Goal: Transaction & Acquisition: Book appointment/travel/reservation

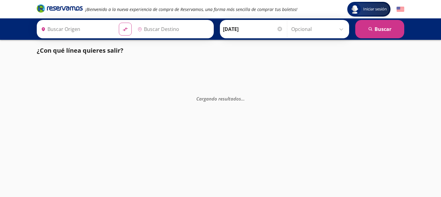
type input "Colima, Colima"
type input "[GEOGRAPHIC_DATA], [GEOGRAPHIC_DATA]"
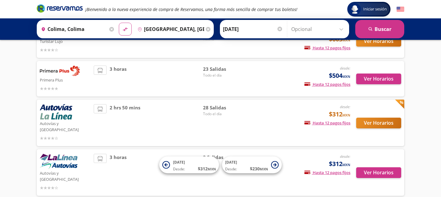
scroll to position [100, 0]
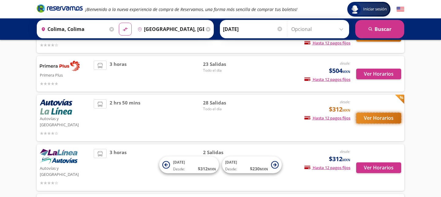
click at [358, 113] on button "Ver Horarios" at bounding box center [378, 118] width 45 height 11
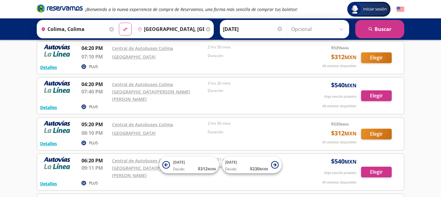
scroll to position [796, 0]
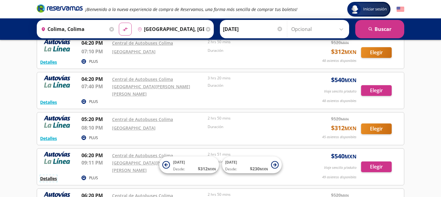
click at [44, 175] on button "Detalles" at bounding box center [48, 178] width 17 height 6
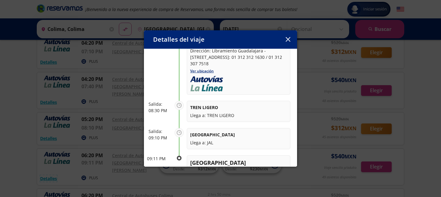
scroll to position [0, 0]
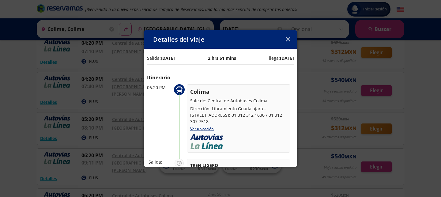
click at [287, 38] on icon "button" at bounding box center [288, 39] width 5 height 5
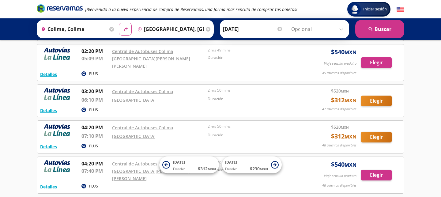
scroll to position [711, 0]
click at [229, 35] on input "[DATE]" at bounding box center [253, 28] width 60 height 15
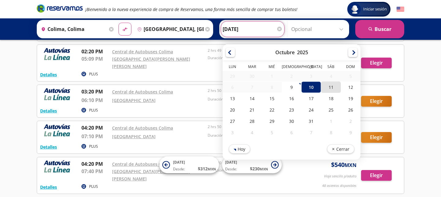
click at [323, 87] on div "11" at bounding box center [331, 86] width 20 height 11
type input "[DATE]"
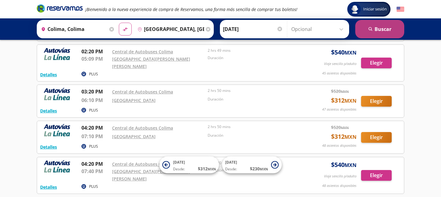
click at [363, 28] on button "search [GEOGRAPHIC_DATA]" at bounding box center [379, 29] width 49 height 18
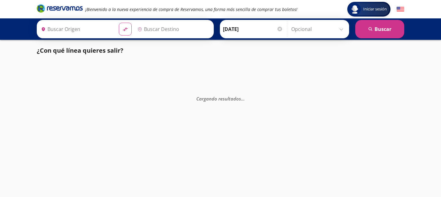
type input "Colima, Colima"
type input "[GEOGRAPHIC_DATA], [GEOGRAPHIC_DATA]"
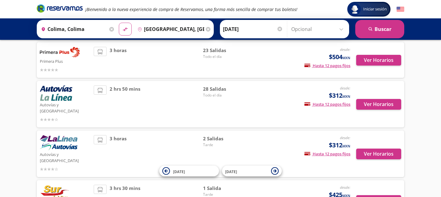
scroll to position [127, 0]
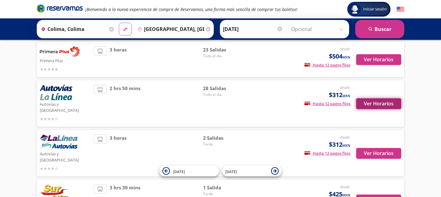
click at [367, 100] on button "Ver Horarios" at bounding box center [378, 103] width 45 height 11
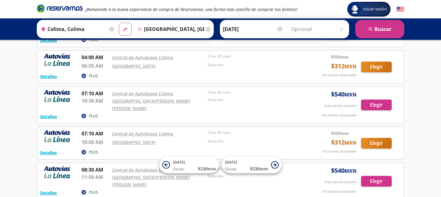
scroll to position [228, 0]
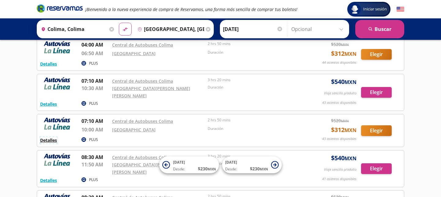
click at [52, 137] on button "Detalles" at bounding box center [48, 140] width 17 height 6
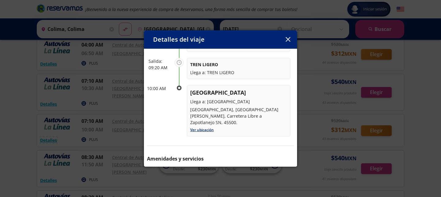
scroll to position [127, 0]
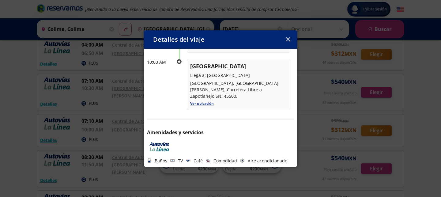
click at [285, 39] on button "button" at bounding box center [287, 39] width 9 height 9
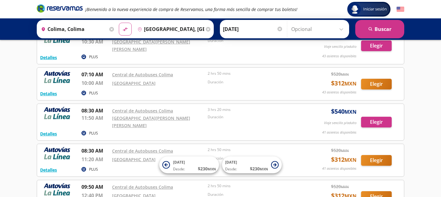
scroll to position [275, 0]
click at [50, 166] on button "Detalles" at bounding box center [48, 169] width 17 height 6
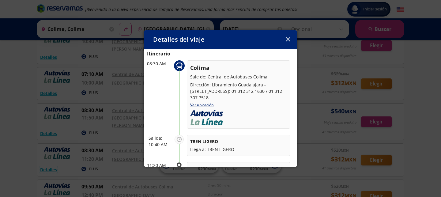
scroll to position [0, 0]
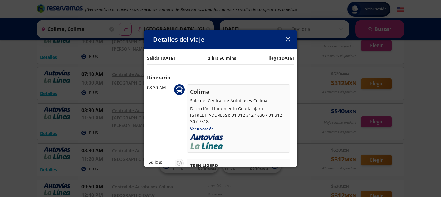
click at [291, 36] on button "button" at bounding box center [287, 39] width 9 height 9
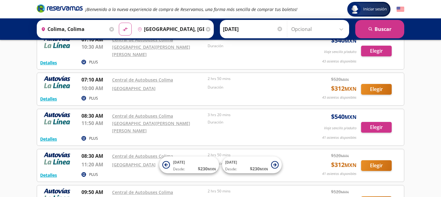
scroll to position [269, 0]
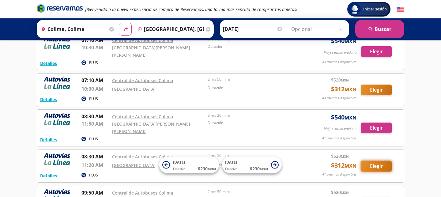
click at [380, 161] on button "Elegir" at bounding box center [376, 166] width 31 height 11
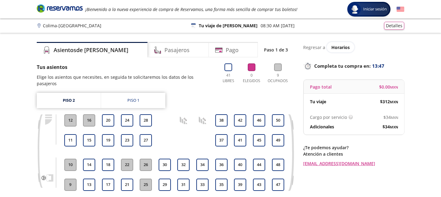
scroll to position [25, 0]
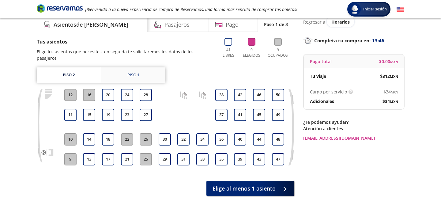
click at [148, 67] on link "Piso 1" at bounding box center [133, 74] width 64 height 15
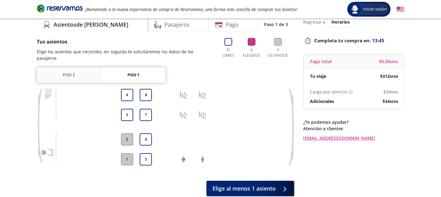
click at [81, 67] on link "Piso 2" at bounding box center [69, 74] width 64 height 15
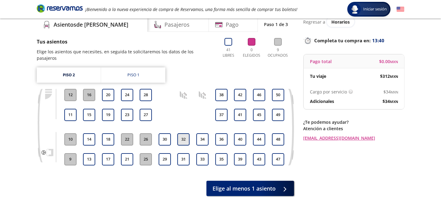
click at [181, 133] on button "32" at bounding box center [183, 139] width 12 height 12
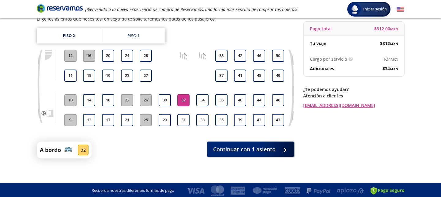
scroll to position [59, 0]
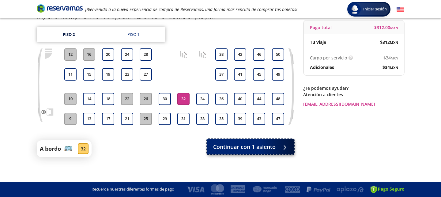
click at [266, 143] on span "Continuar con 1 asiento" at bounding box center [244, 147] width 62 height 8
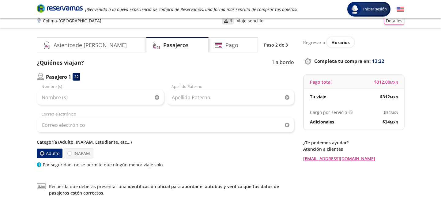
scroll to position [7, 0]
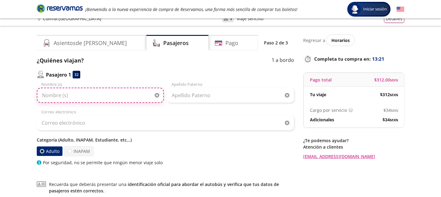
click at [99, 95] on input "Nombre (s)" at bounding box center [100, 95] width 127 height 15
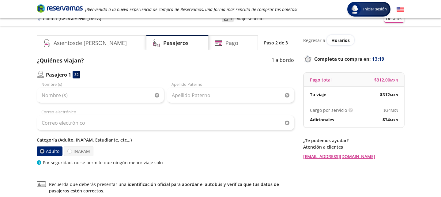
click at [176, 151] on div "Adulto INAPAM" at bounding box center [165, 151] width 257 height 10
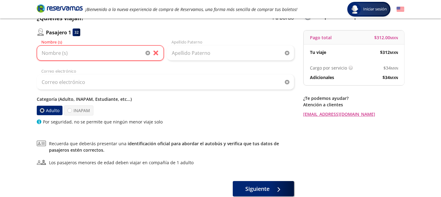
scroll to position [0, 0]
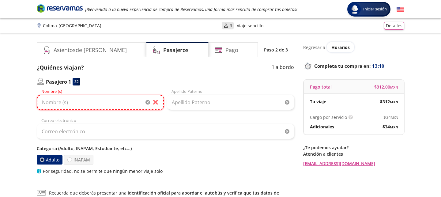
click at [132, 101] on input "Nombre (s)" at bounding box center [100, 102] width 127 height 15
type input "[PERSON_NAME]"
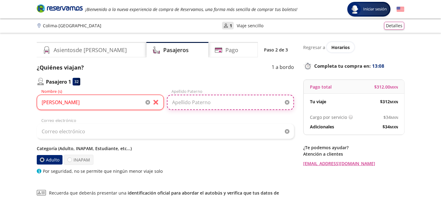
type input "[PERSON_NAME]"
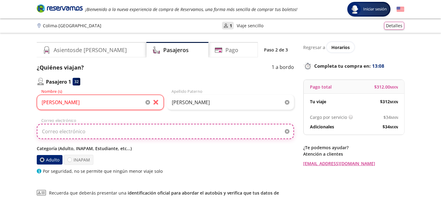
type input "[PERSON_NAME][EMAIL_ADDRESS][DOMAIN_NAME]"
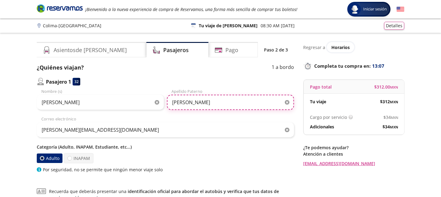
click at [209, 103] on input "[PERSON_NAME]" at bounding box center [230, 102] width 127 height 15
type input "[PERSON_NAME]"
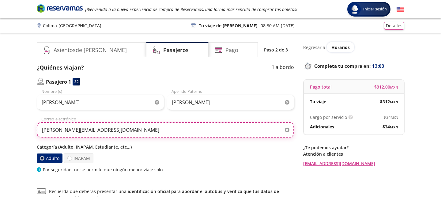
click at [169, 136] on input "[PERSON_NAME][EMAIL_ADDRESS][DOMAIN_NAME]" at bounding box center [165, 129] width 257 height 15
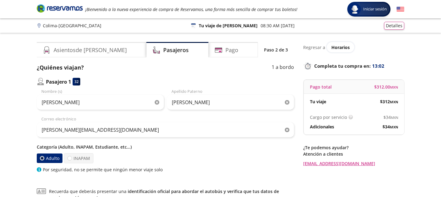
click at [203, 161] on div "Adulto INAPAM" at bounding box center [165, 158] width 257 height 10
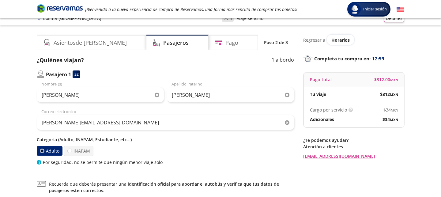
scroll to position [87, 0]
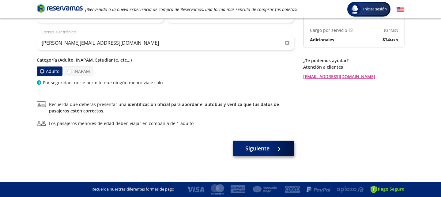
click at [263, 156] on div "Siguiente" at bounding box center [165, 149] width 257 height 15
click at [264, 153] on button "Siguiente" at bounding box center [263, 148] width 61 height 15
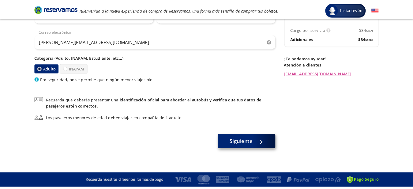
scroll to position [0, 0]
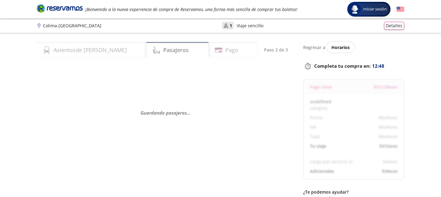
select select "MX"
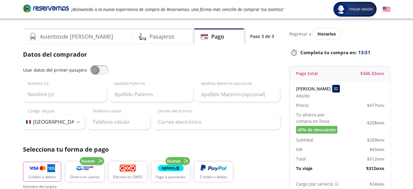
scroll to position [16, 0]
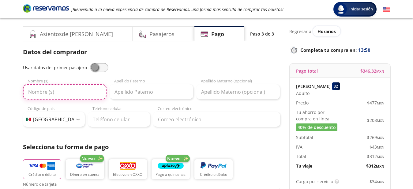
click at [79, 87] on input "Nombre (s)" at bounding box center [65, 91] width 84 height 15
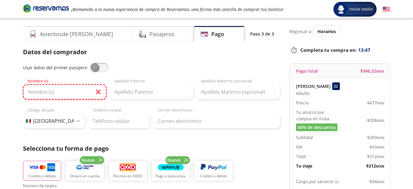
type input "[PERSON_NAME] [PERSON_NAME]"
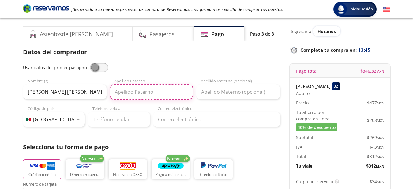
click at [146, 93] on input "Apellido Paterno" at bounding box center [152, 91] width 84 height 15
type input "[PERSON_NAME]"
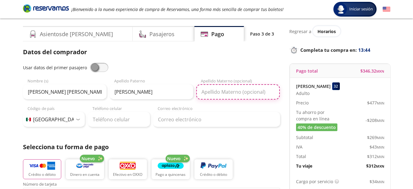
type input "[PERSON_NAME]"
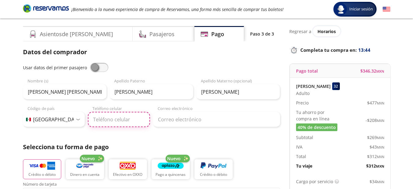
type input "33 3363 4543"
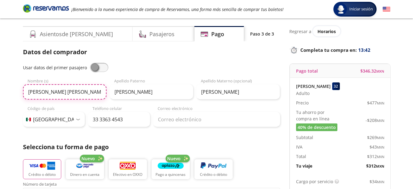
click at [55, 92] on input "[PERSON_NAME] [PERSON_NAME]" at bounding box center [65, 91] width 84 height 15
click at [68, 95] on input "[PERSON_NAME]" at bounding box center [65, 91] width 84 height 15
type input "[PERSON_NAME] [PERSON_NAME]"
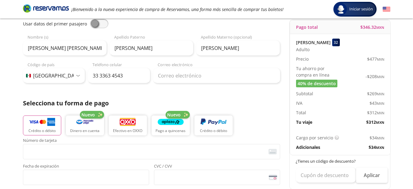
scroll to position [50, 0]
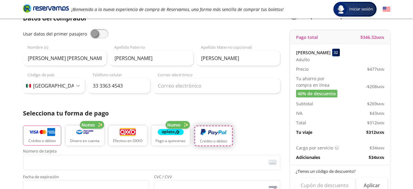
click at [217, 132] on img "button" at bounding box center [214, 132] width 26 height 9
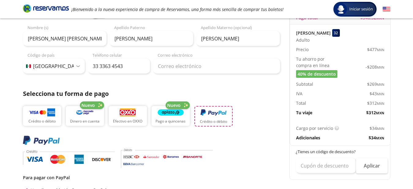
scroll to position [71, 0]
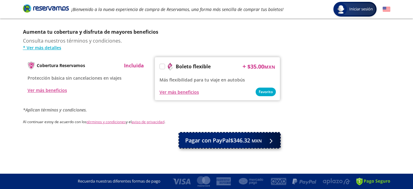
click at [259, 140] on small "MXN" at bounding box center [257, 141] width 10 height 6
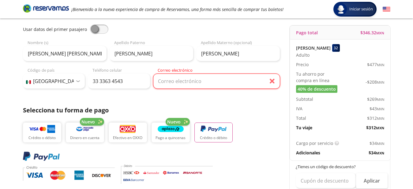
scroll to position [54, 0]
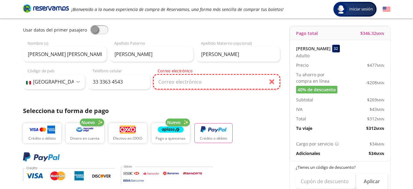
click at [167, 79] on input "Correo electrónico" at bounding box center [216, 81] width 127 height 15
type input "[PERSON_NAME][EMAIL_ADDRESS][DOMAIN_NAME]"
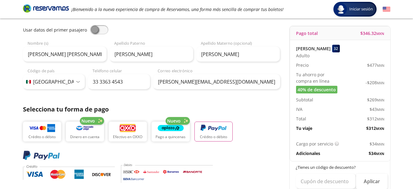
click at [201, 100] on div "Datos del comprador Usar datos del primer pasajero [PERSON_NAME] [PERSON_NAME] …" at bounding box center [151, 126] width 257 height 233
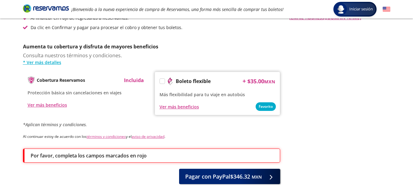
scroll to position [295, 0]
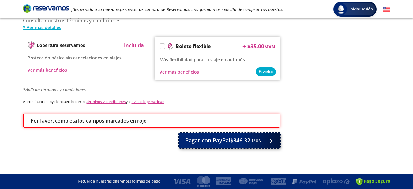
click at [205, 143] on span "Pagar con PayPal $346.32 MXN" at bounding box center [223, 140] width 77 height 8
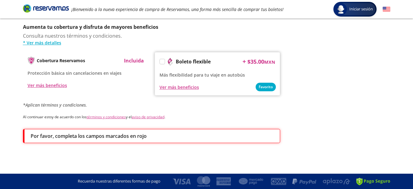
scroll to position [0, 0]
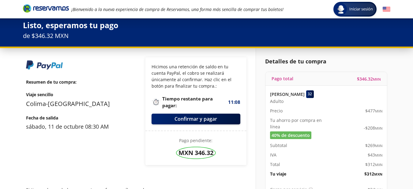
scroll to position [4, 0]
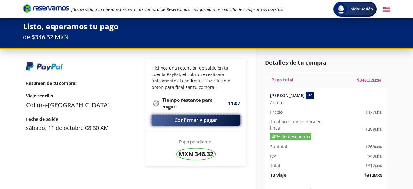
click at [200, 123] on button "Confirmar y pagar" at bounding box center [196, 120] width 89 height 11
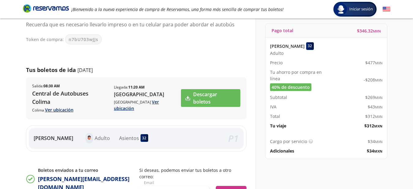
scroll to position [53, 0]
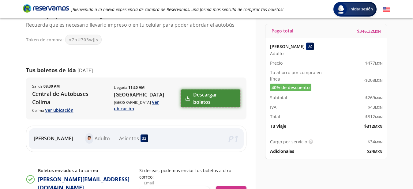
click at [200, 94] on link "Descargar boletos" at bounding box center [210, 98] width 59 height 18
